Goal: Obtain resource: Obtain resource

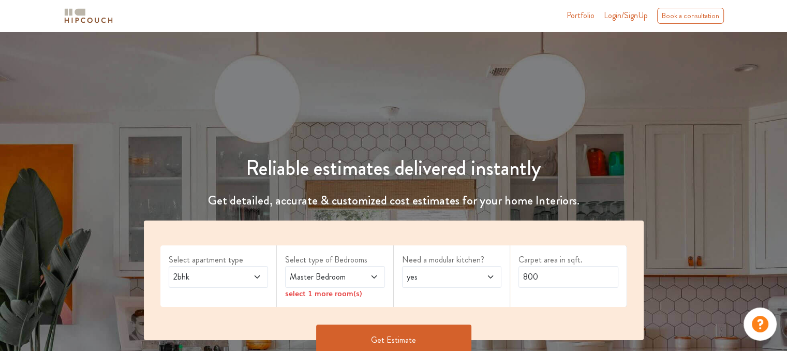
click at [237, 279] on span "2bhk" at bounding box center [205, 276] width 68 height 12
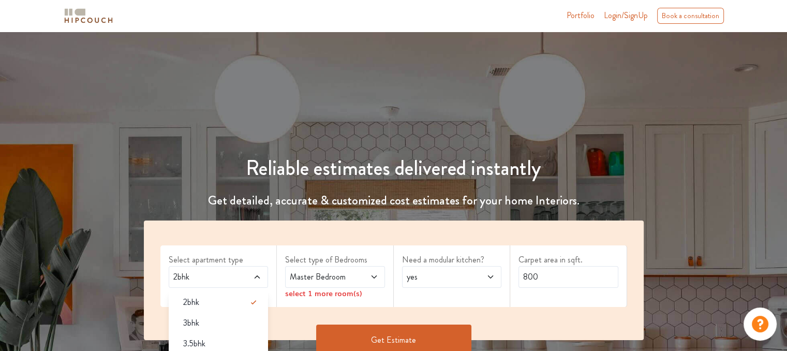
scroll to position [103, 0]
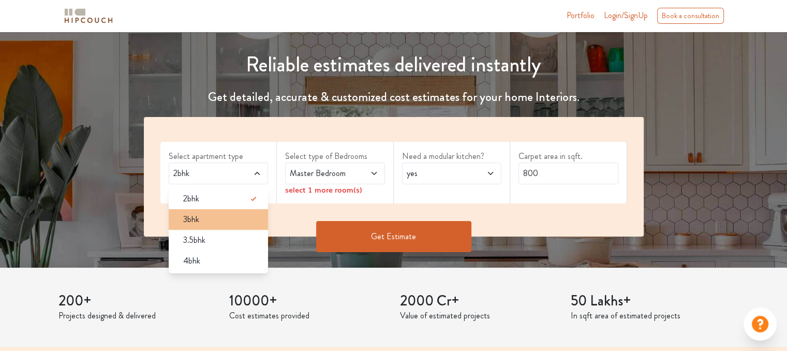
click at [219, 225] on li "3bhk" at bounding box center [219, 219] width 100 height 21
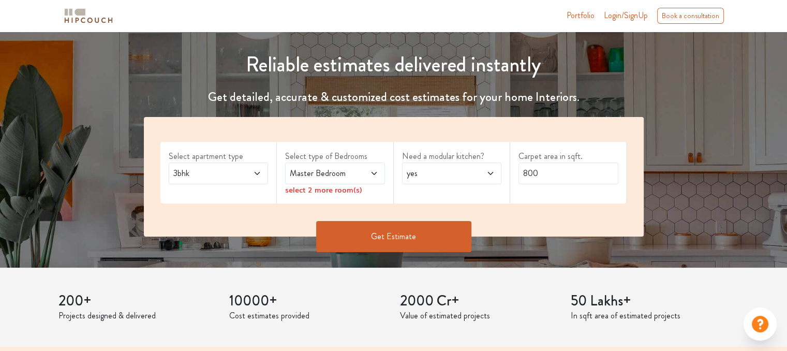
click at [374, 171] on icon at bounding box center [374, 173] width 8 height 8
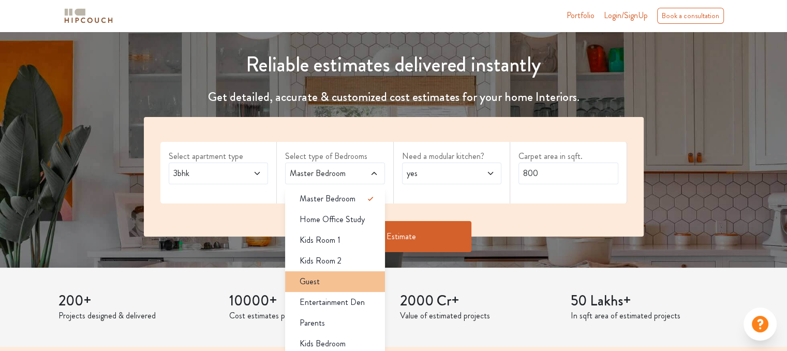
scroll to position [155, 0]
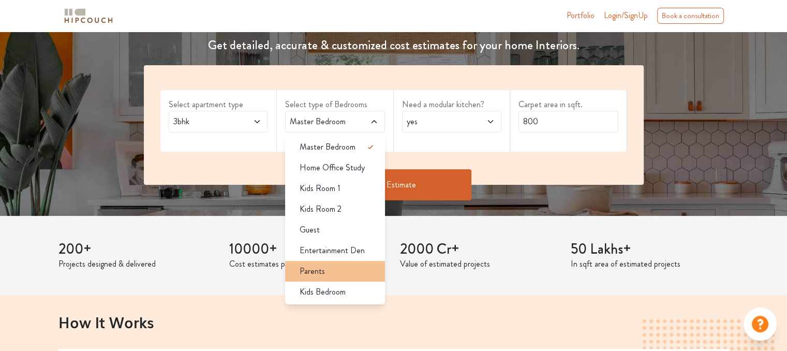
click at [345, 277] on li "Parents" at bounding box center [335, 271] width 100 height 21
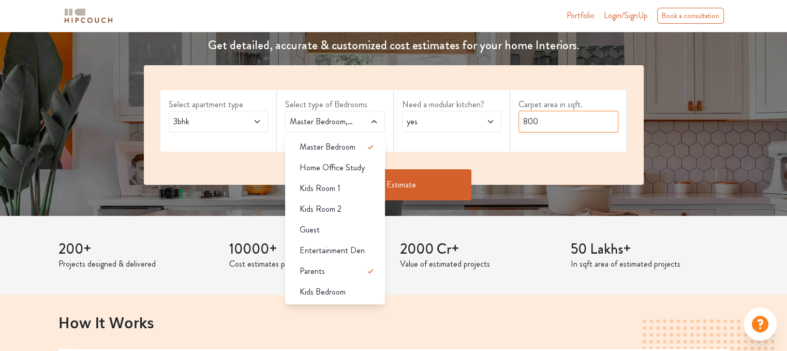
click at [549, 121] on input "800" at bounding box center [568, 122] width 100 height 22
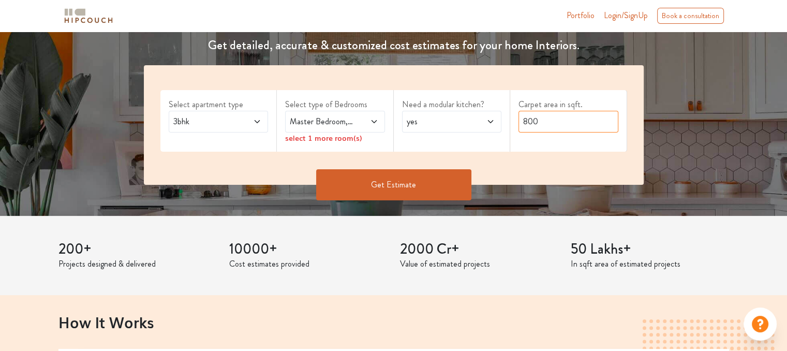
drag, startPoint x: 552, startPoint y: 123, endPoint x: 518, endPoint y: 130, distance: 35.0
click at [518, 130] on input "800" at bounding box center [568, 122] width 100 height 22
type input "1550"
click at [387, 186] on button "Get Estimate" at bounding box center [393, 184] width 155 height 31
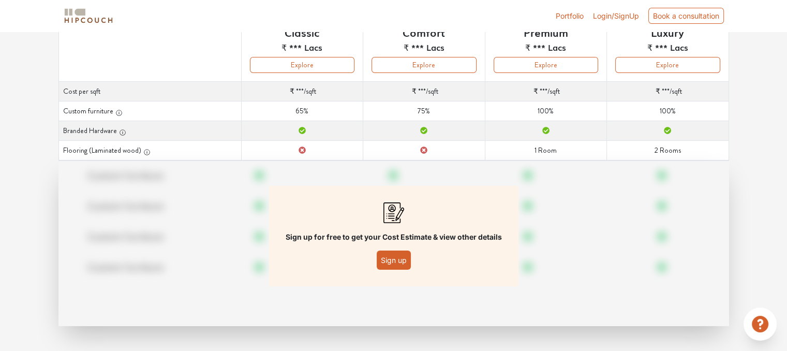
click at [402, 258] on button "Sign up" at bounding box center [394, 259] width 34 height 19
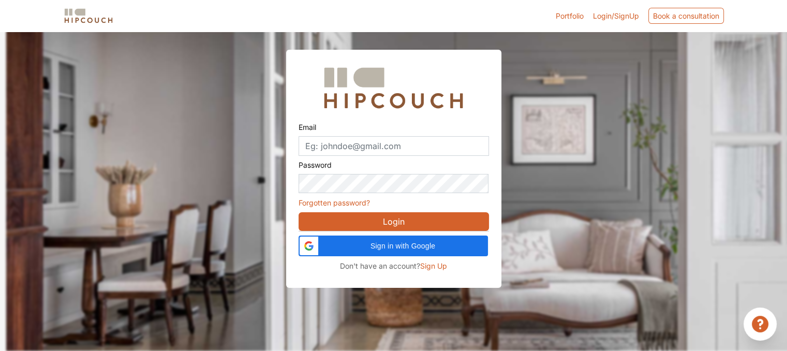
scroll to position [31, 0]
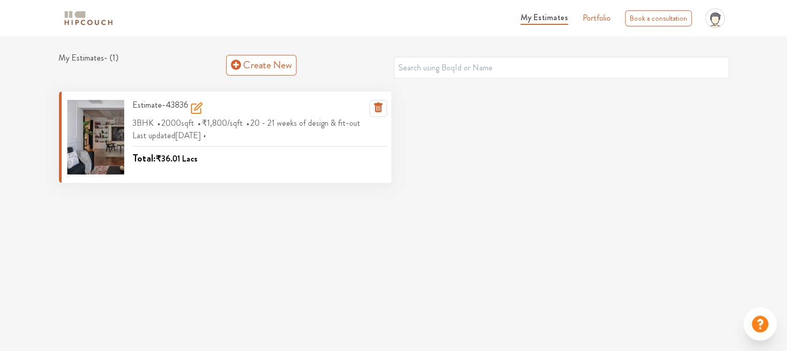
click at [102, 126] on div at bounding box center [95, 137] width 57 height 74
click at [144, 104] on h3 "Estimate-43836" at bounding box center [167, 108] width 70 height 17
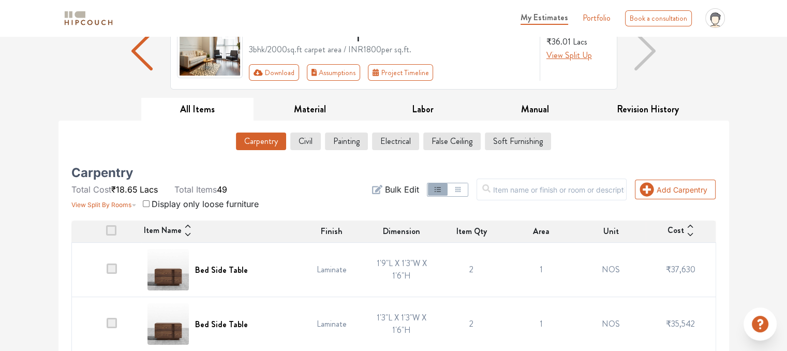
scroll to position [116, 0]
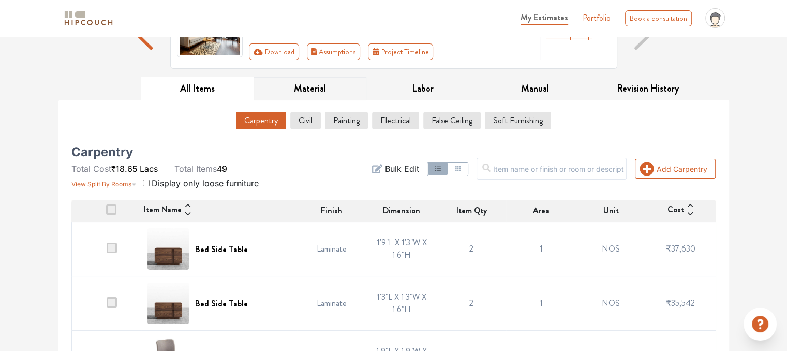
click at [315, 92] on button "Material" at bounding box center [309, 88] width 113 height 23
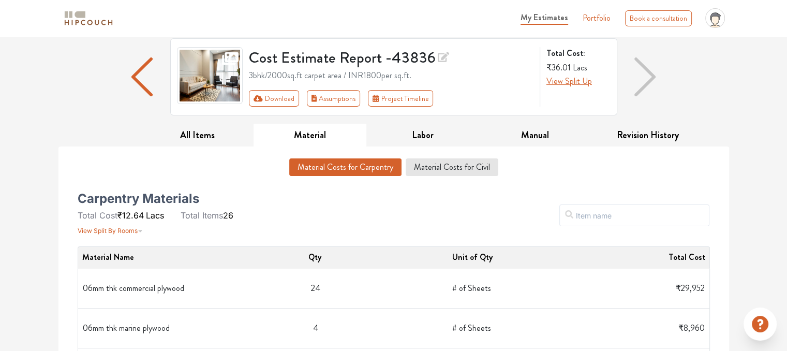
scroll to position [0, 0]
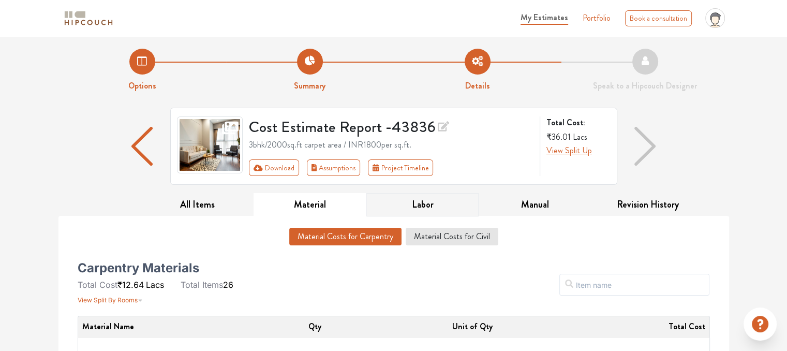
click at [417, 207] on button "Labor" at bounding box center [422, 204] width 113 height 23
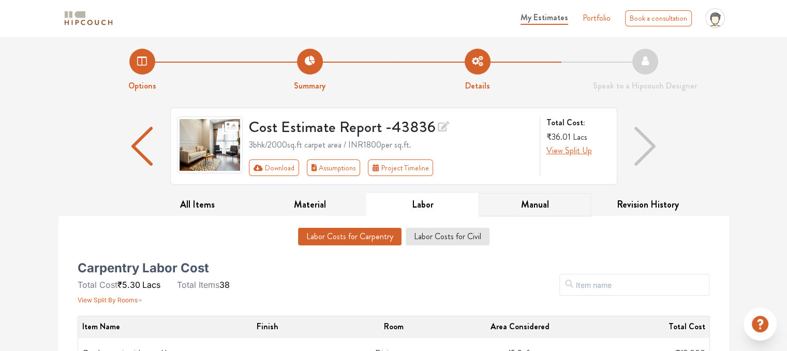
click at [543, 210] on button "Manual" at bounding box center [534, 204] width 113 height 23
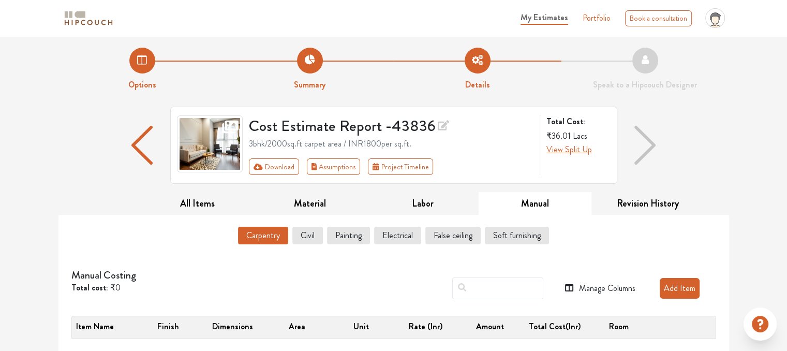
scroll to position [3, 0]
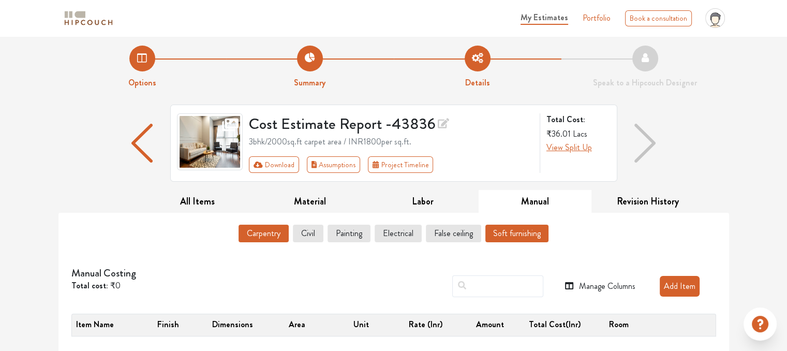
click at [490, 233] on button "Soft furnishing" at bounding box center [516, 233] width 63 height 18
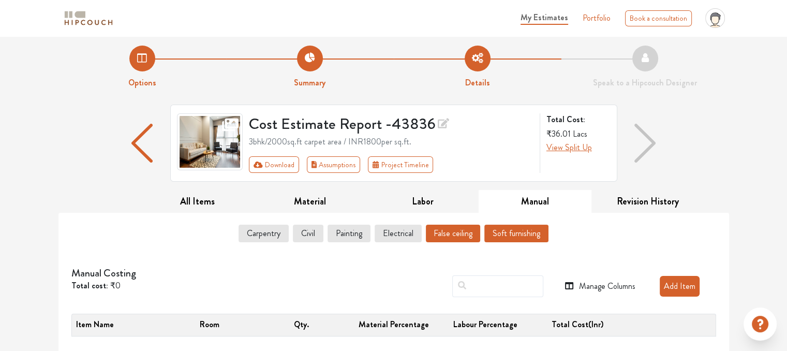
click at [442, 231] on button "False ceiling" at bounding box center [453, 233] width 54 height 18
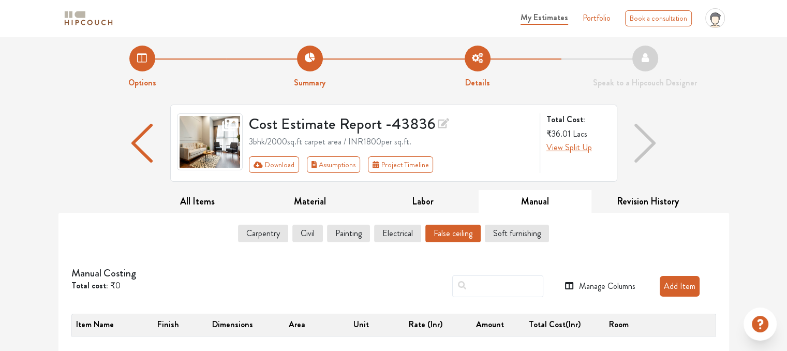
click at [414, 282] on div "Manage Columns Add Item" at bounding box center [506, 286] width 419 height 38
click at [428, 198] on button "Labor" at bounding box center [422, 201] width 113 height 23
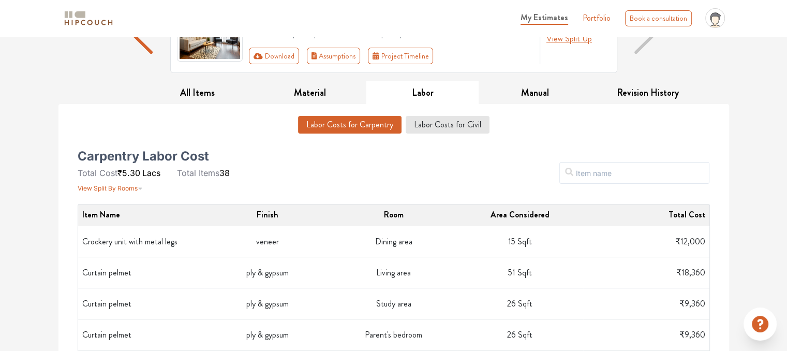
scroll to position [0, 0]
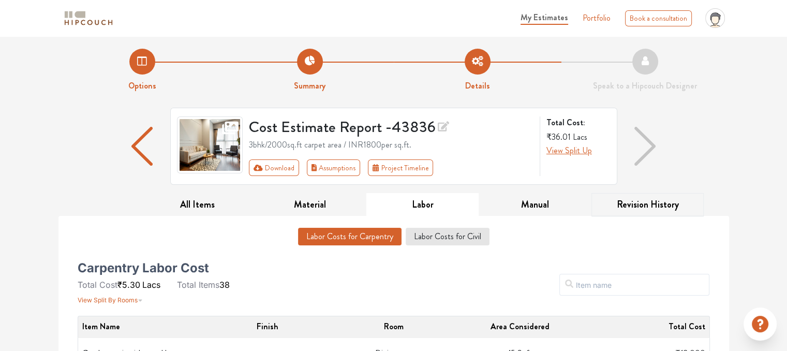
click at [644, 202] on button "Revision History" at bounding box center [647, 204] width 113 height 23
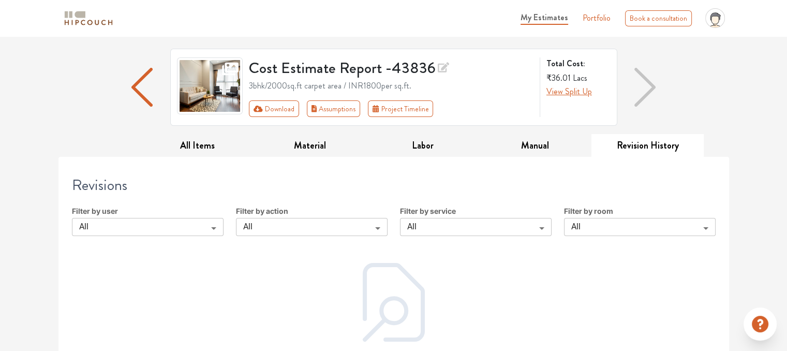
scroll to position [88, 0]
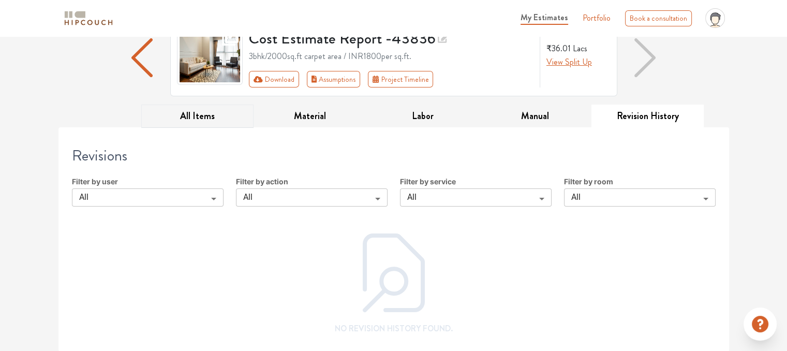
click at [217, 125] on button "All Items" at bounding box center [197, 115] width 113 height 23
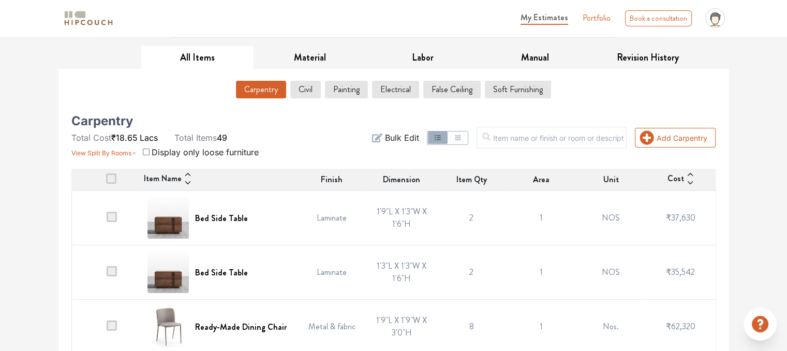
scroll to position [192, 0]
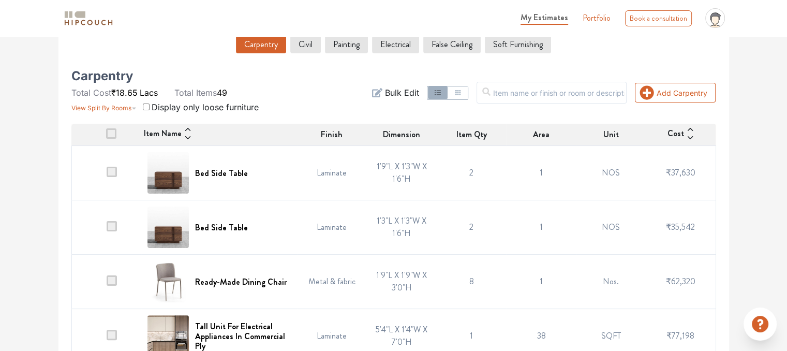
click at [111, 170] on span at bounding box center [112, 172] width 10 height 10
click at [107, 175] on input "checkbox" at bounding box center [107, 175] width 0 height 0
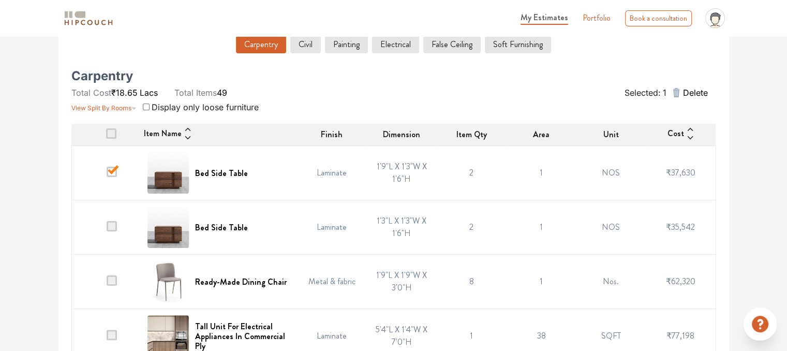
click at [110, 175] on span at bounding box center [112, 172] width 10 height 10
click at [107, 175] on input "checkbox" at bounding box center [107, 175] width 0 height 0
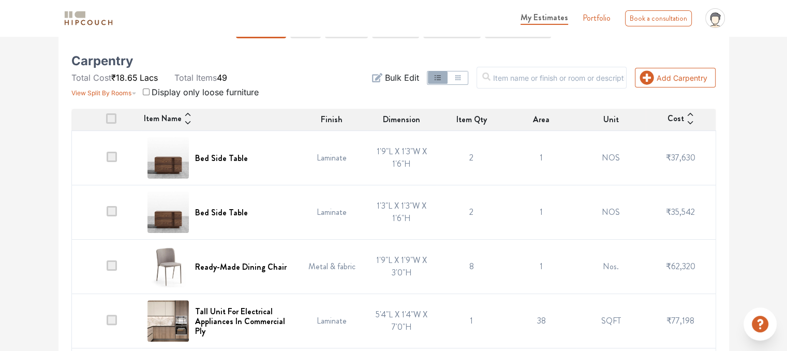
scroll to position [140, 0]
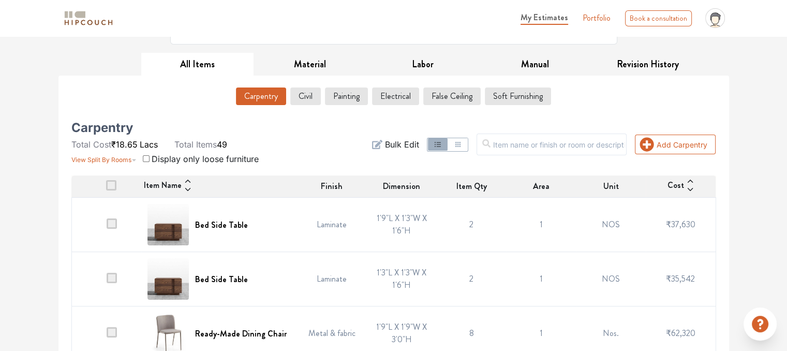
click at [281, 133] on div "Carpentry Total Cost ₹18.65 Lacs Total Items 49 View Split By Rooms Display onl…" at bounding box center [174, 144] width 219 height 41
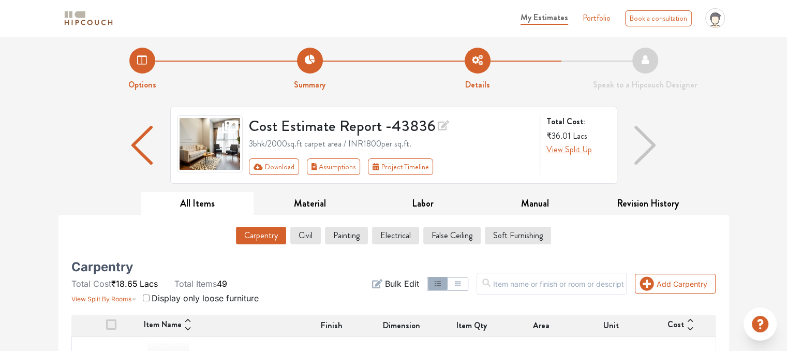
scroll to position [0, 0]
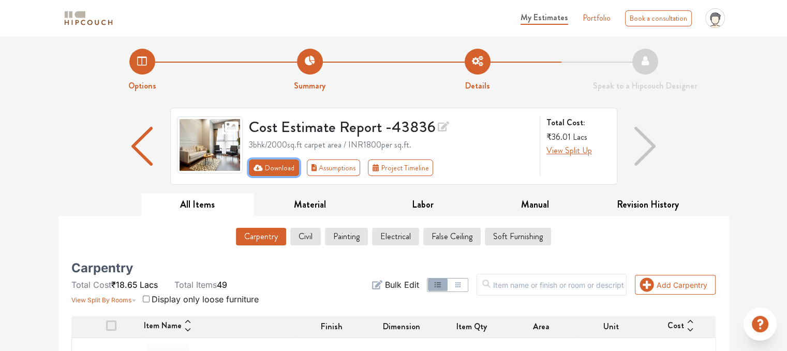
click at [284, 174] on button "Download" at bounding box center [274, 167] width 50 height 17
click at [283, 168] on button "Download" at bounding box center [274, 167] width 50 height 17
click at [275, 163] on button "Download" at bounding box center [274, 167] width 50 height 17
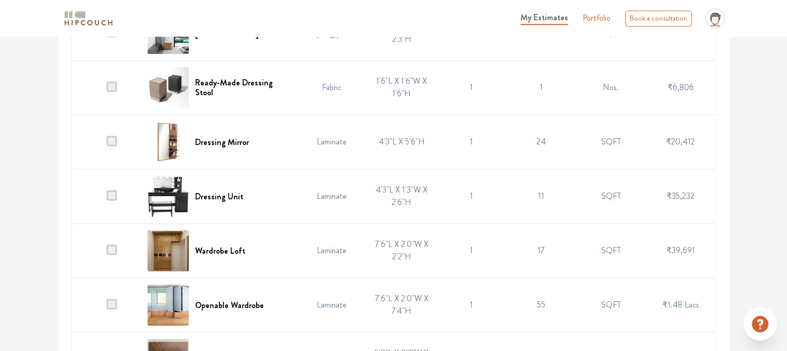
scroll to position [1564, 0]
